Goal: Transaction & Acquisition: Purchase product/service

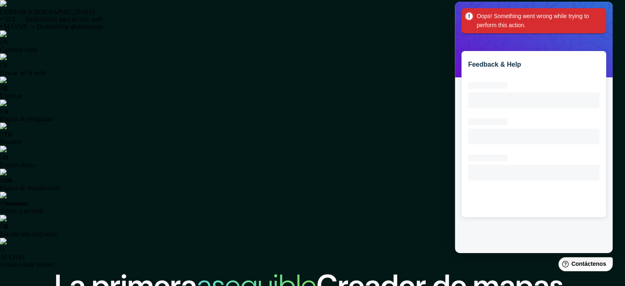
scroll to position [154, 0]
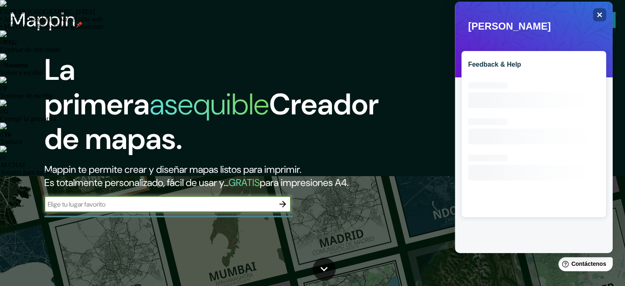
click at [62, 209] on input "text" at bounding box center [159, 203] width 230 height 9
type input "peru lima"
click at [285, 209] on icon "button" at bounding box center [283, 204] width 10 height 10
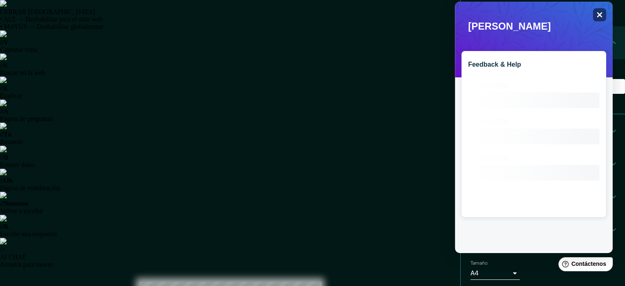
click at [599, 17] on icon "Close" at bounding box center [599, 15] width 6 height 6
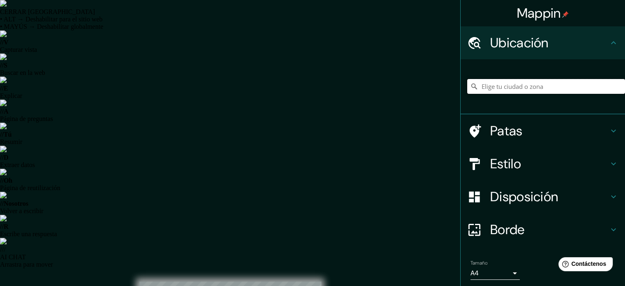
click at [478, 85] on input "Elige tu ciudad o zona" at bounding box center [546, 86] width 158 height 15
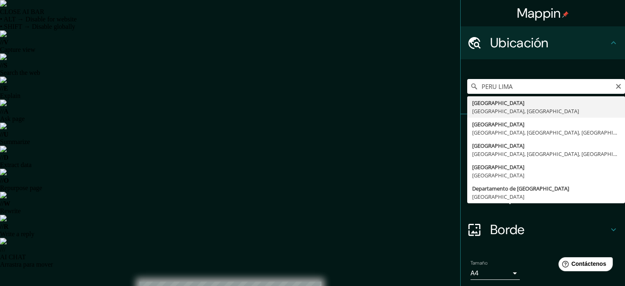
type input "[GEOGRAPHIC_DATA], [GEOGRAPHIC_DATA], [GEOGRAPHIC_DATA]"
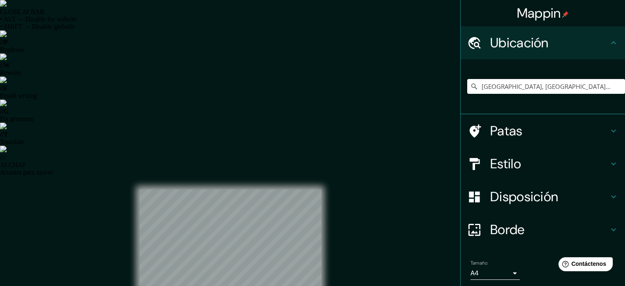
click at [494, 222] on font "Borde" at bounding box center [507, 229] width 35 height 17
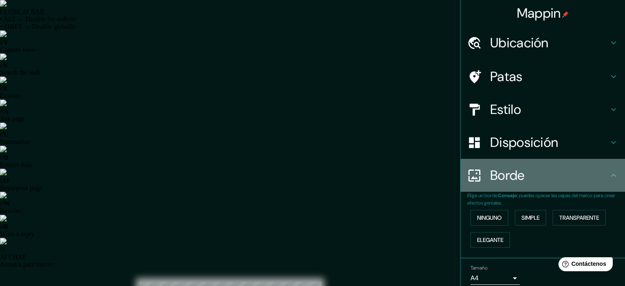
click at [499, 172] on font "Borde" at bounding box center [507, 174] width 35 height 17
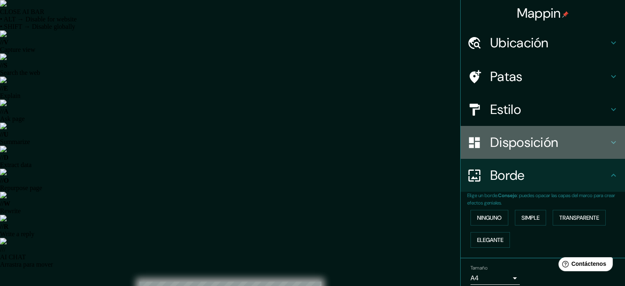
click at [493, 149] on font "Disposición" at bounding box center [524, 142] width 68 height 17
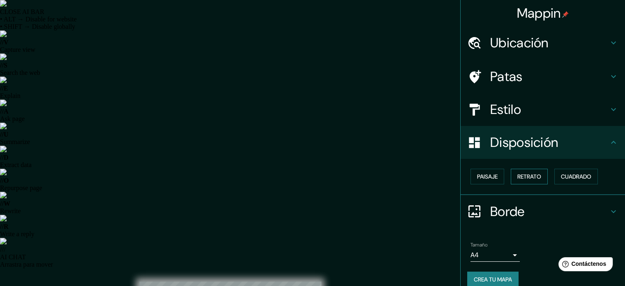
click at [520, 177] on font "Retrato" at bounding box center [529, 176] width 24 height 7
click at [490, 173] on font "Paisaje" at bounding box center [487, 176] width 21 height 7
click at [512, 76] on font "Patas" at bounding box center [506, 76] width 32 height 17
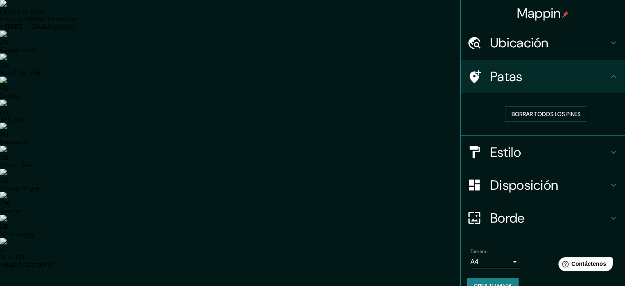
click at [512, 77] on font "Patas" at bounding box center [506, 76] width 32 height 17
click at [493, 148] on font "Estilo" at bounding box center [505, 151] width 31 height 17
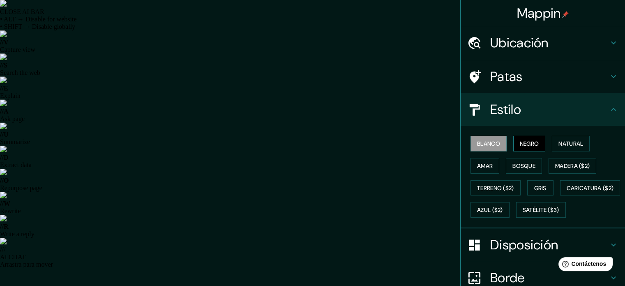
click at [521, 144] on font "Negro" at bounding box center [529, 143] width 19 height 7
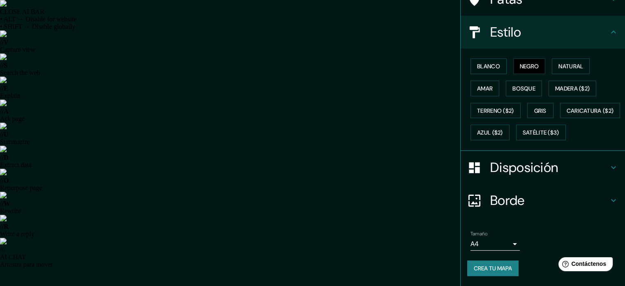
click at [495, 164] on font "Disposición" at bounding box center [524, 167] width 68 height 17
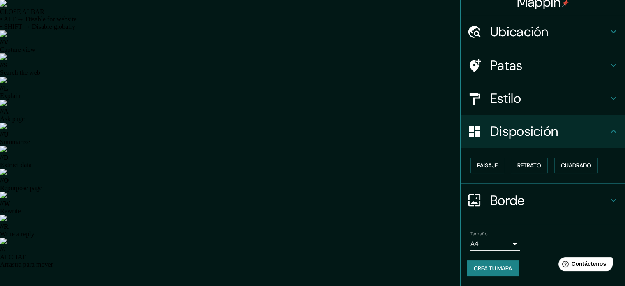
scroll to position [10, 0]
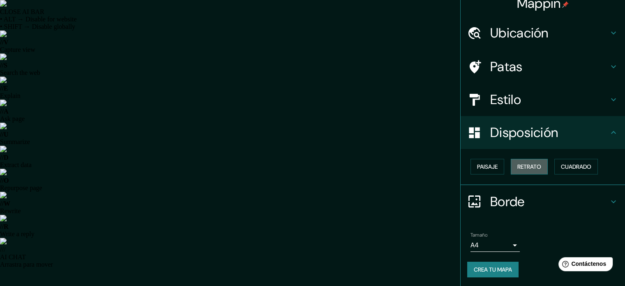
click at [525, 170] on font "Retrato" at bounding box center [529, 166] width 24 height 11
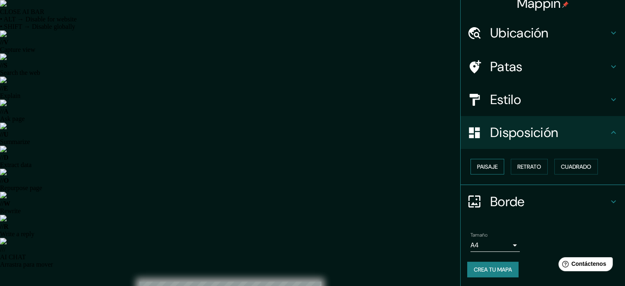
click at [487, 163] on font "Paisaje" at bounding box center [487, 166] width 21 height 7
click at [568, 172] on button "Cuadrado" at bounding box center [576, 167] width 44 height 16
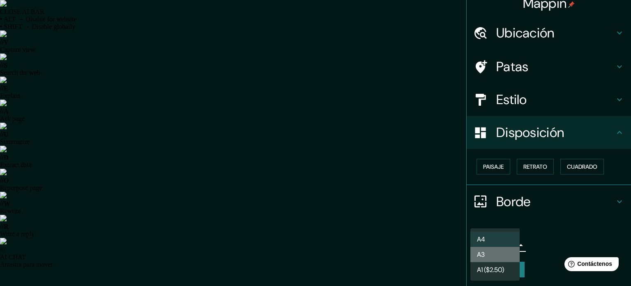
click at [494, 253] on li "A3" at bounding box center [495, 254] width 49 height 15
type input "a4"
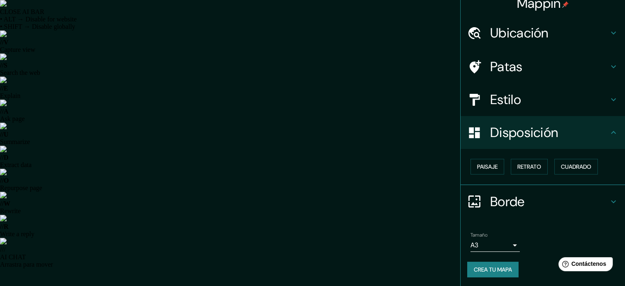
drag, startPoint x: 470, startPoint y: 266, endPoint x: 388, endPoint y: 145, distance: 146.4
click at [478, 264] on font "Crea tu mapa" at bounding box center [493, 269] width 38 height 11
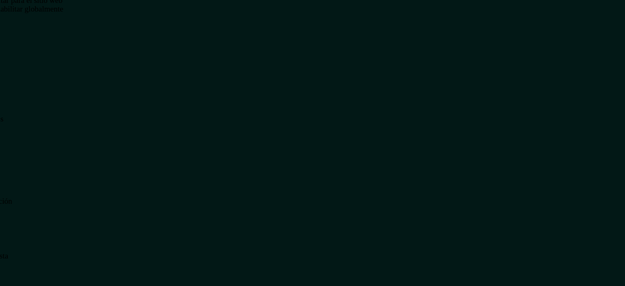
scroll to position [3, 0]
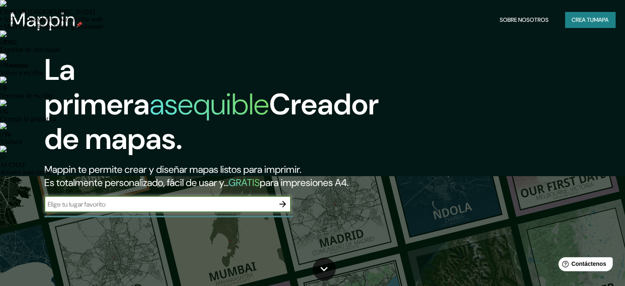
click at [284, 209] on icon "button" at bounding box center [283, 204] width 10 height 10
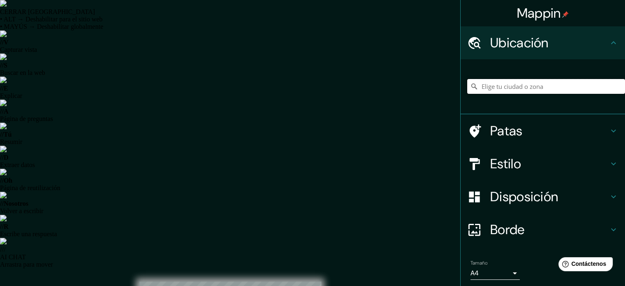
click at [486, 92] on input "Elige tu ciudad o zona" at bounding box center [546, 86] width 158 height 15
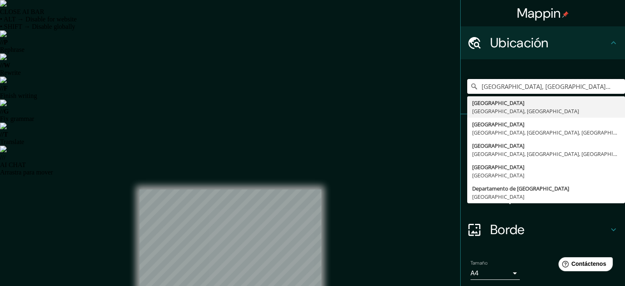
type input "[GEOGRAPHIC_DATA], [GEOGRAPHIC_DATA], [GEOGRAPHIC_DATA]"
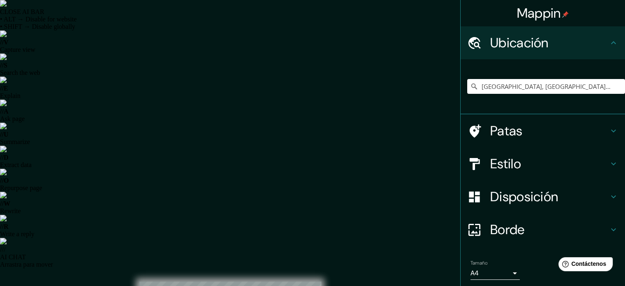
click at [497, 203] on font "Disposición" at bounding box center [524, 196] width 68 height 17
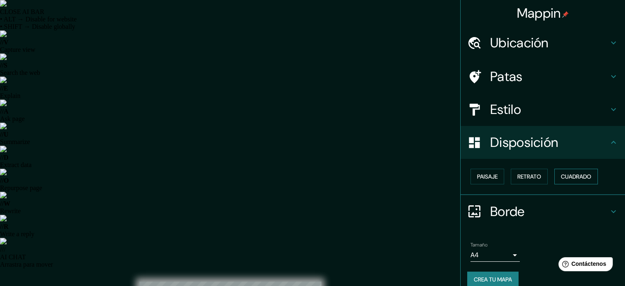
click at [586, 175] on font "Cuadrado" at bounding box center [576, 176] width 30 height 7
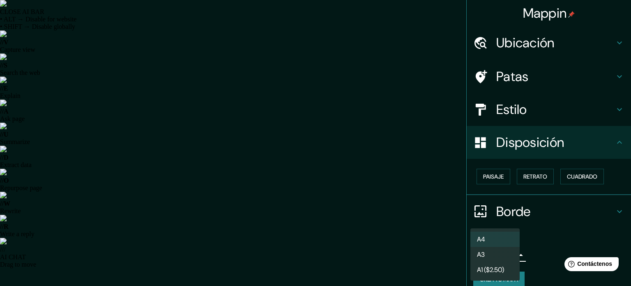
click at [486, 251] on li "A3" at bounding box center [495, 254] width 49 height 15
type input "a4"
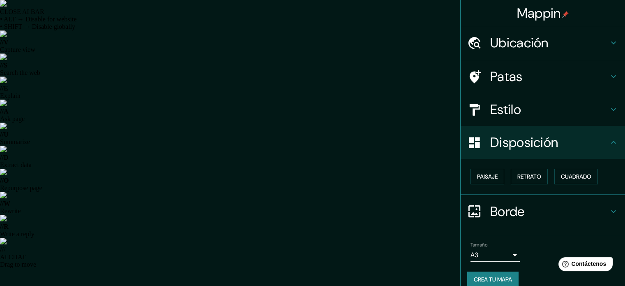
click at [493, 278] on font "Crea tu mapa" at bounding box center [493, 278] width 38 height 7
